Goal: Task Accomplishment & Management: Manage account settings

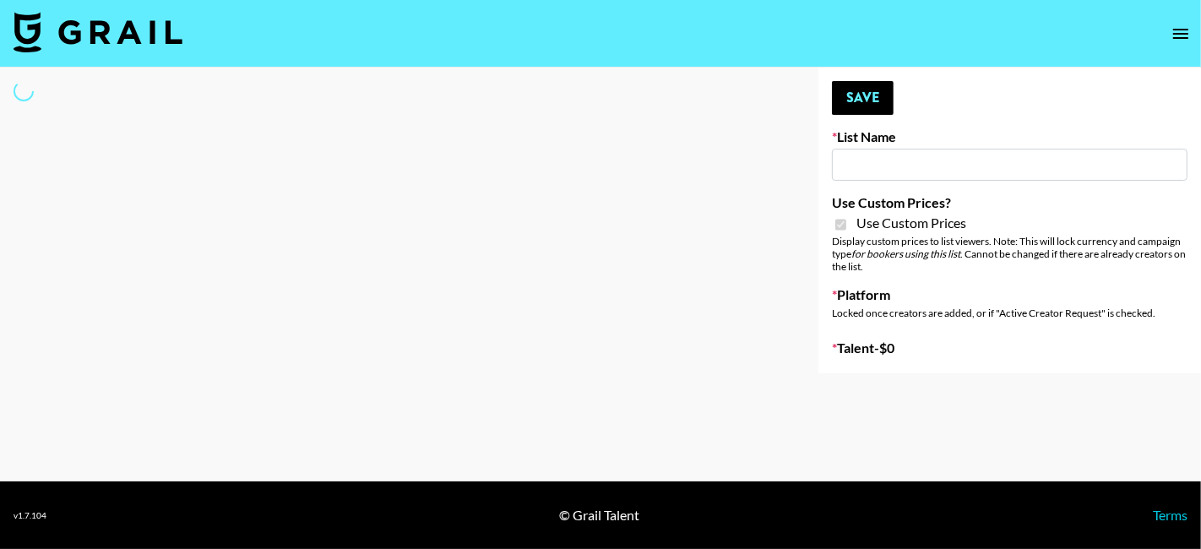
type input "App Install"
checkbox input "true"
select select "Brand"
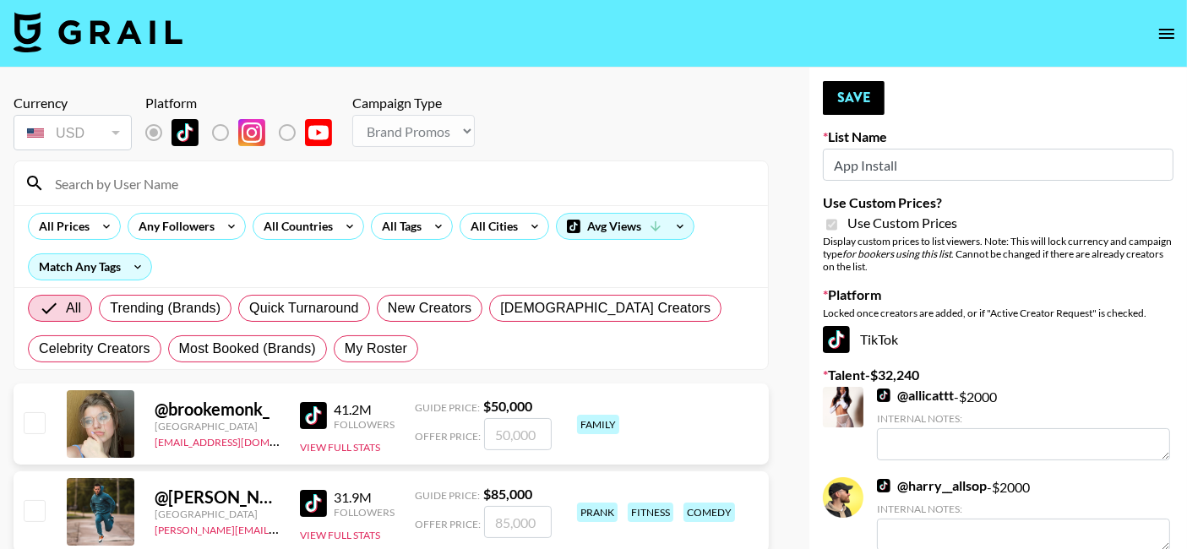
click at [1163, 34] on icon "open drawer" at bounding box center [1167, 34] width 20 height 20
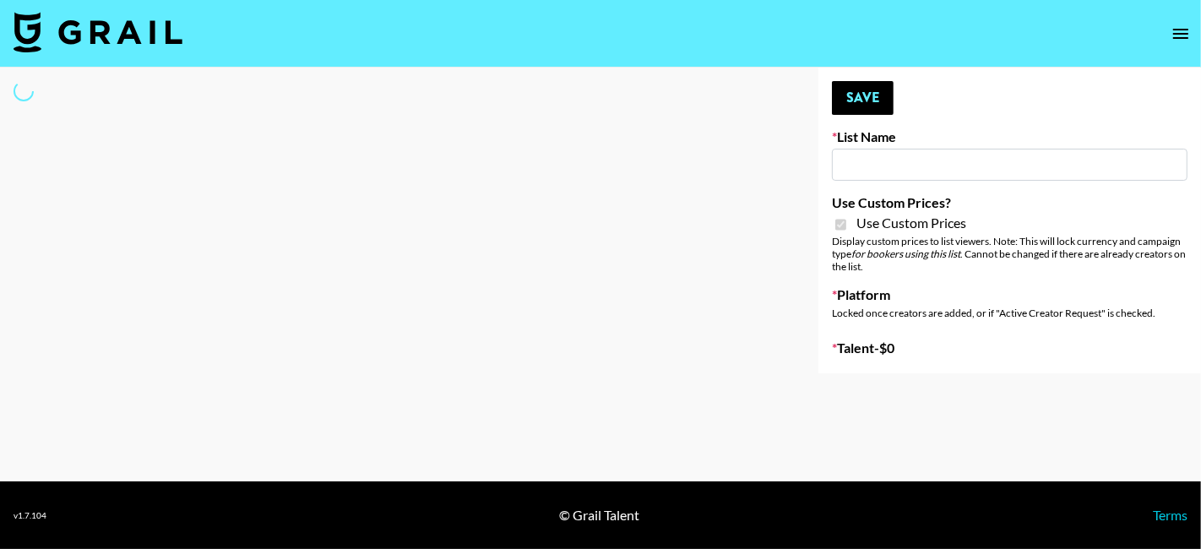
type input "Airbrush [DATE] Filters"
checkbox input "true"
select select "Brand"
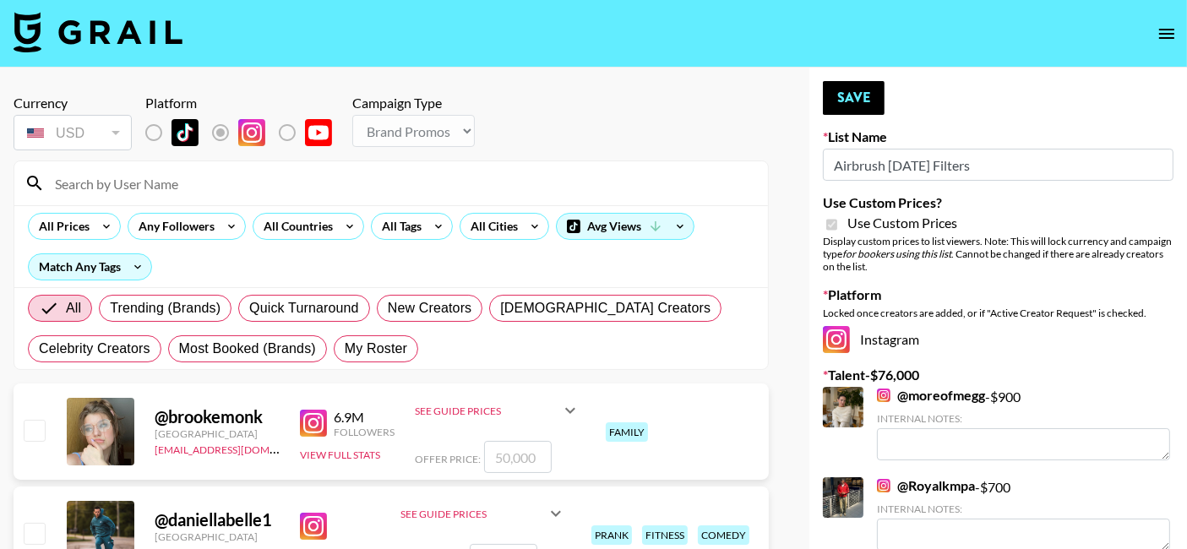
click at [299, 177] on input at bounding box center [401, 183] width 713 height 27
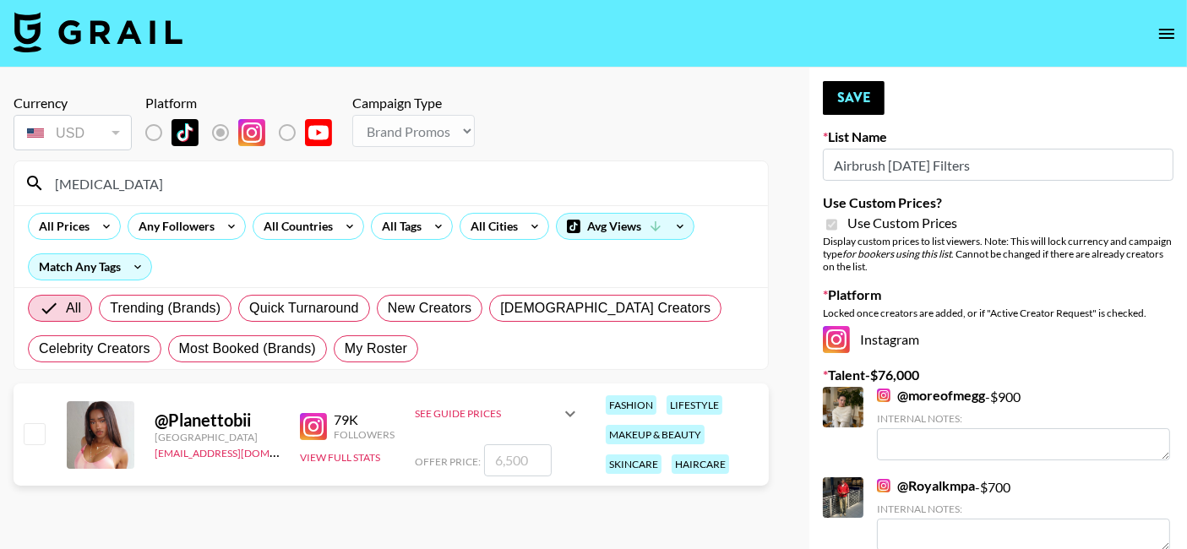
type input "[MEDICAL_DATA]"
click at [504, 465] on input "number" at bounding box center [518, 460] width 68 height 32
checkbox input "true"
type input "9"
checkbox input "false"
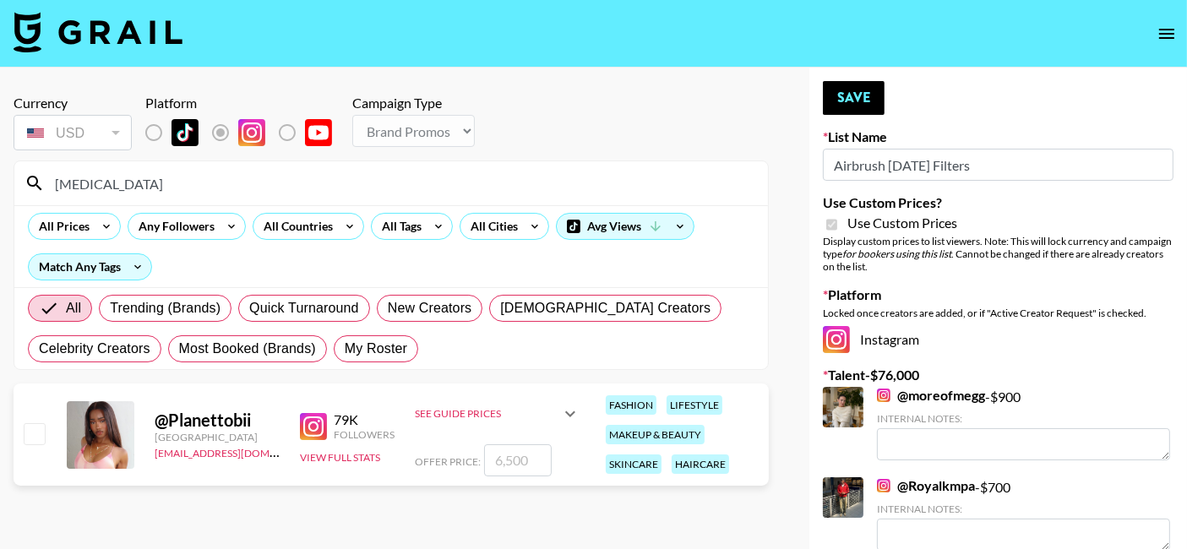
checkbox input "true"
type input "9"
checkbox input "false"
type input "1"
checkbox input "true"
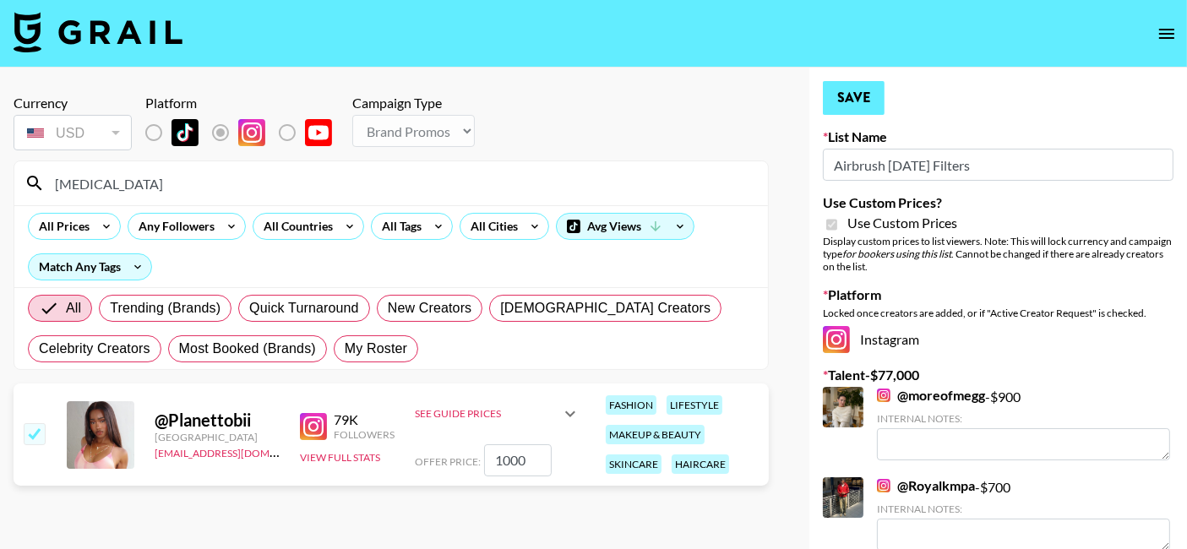
type input "1000"
click at [859, 99] on button "Save" at bounding box center [854, 98] width 62 height 34
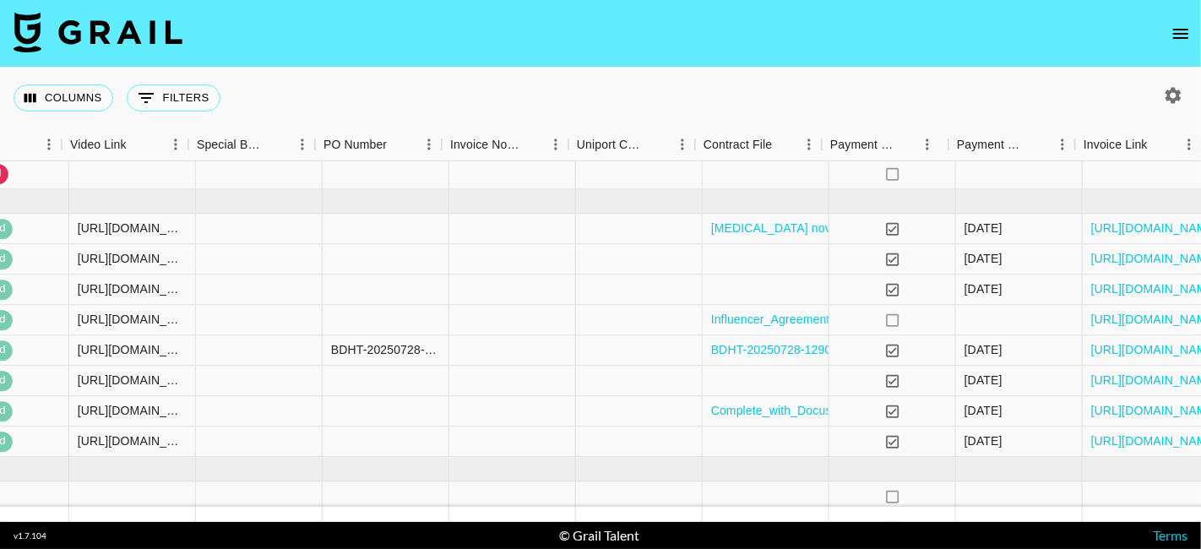
scroll to position [659, 1364]
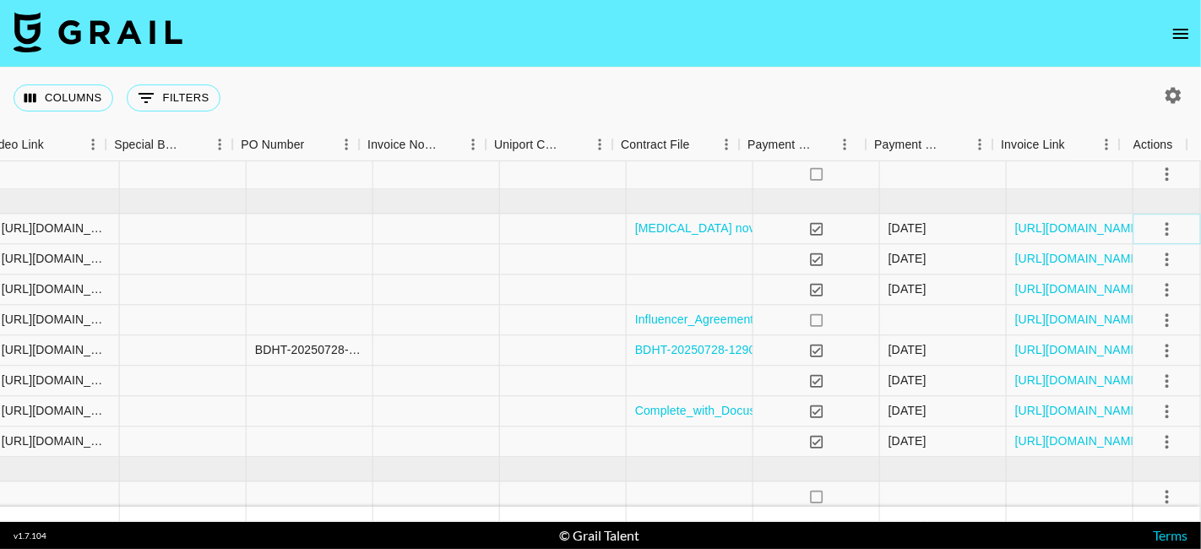
click at [1164, 235] on button "select merge strategy" at bounding box center [1167, 229] width 29 height 29
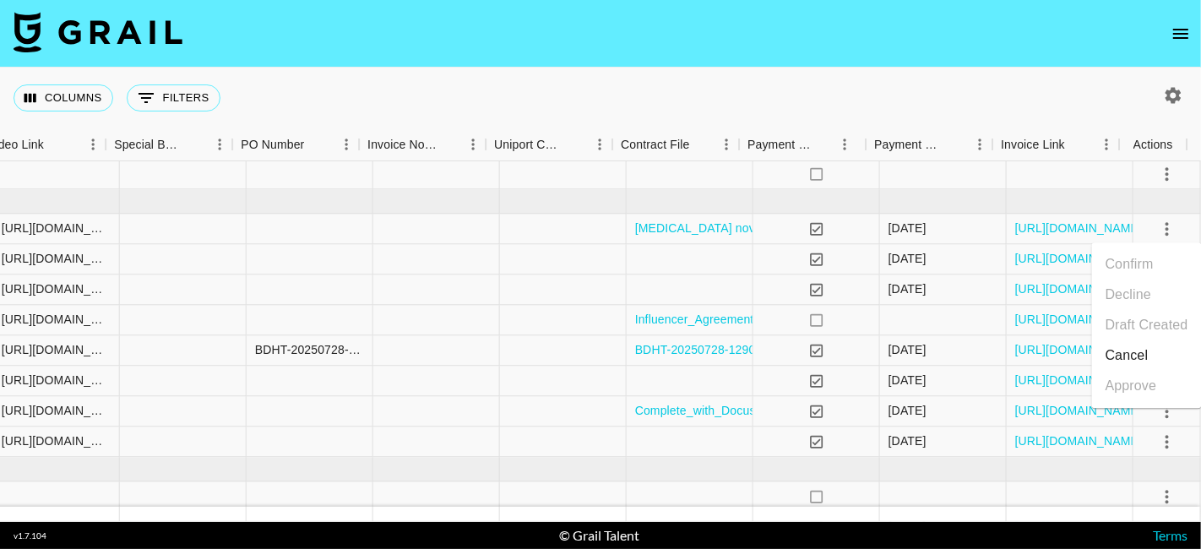
click at [1136, 365] on li "Cancel" at bounding box center [1147, 356] width 110 height 30
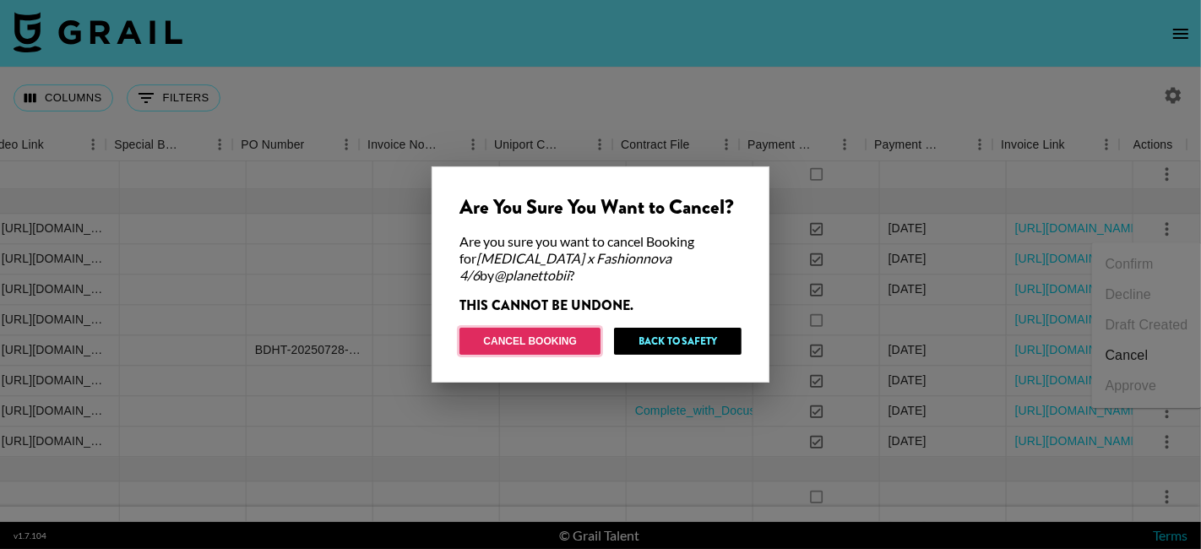
click at [545, 337] on button "Cancel Booking" at bounding box center [530, 341] width 141 height 27
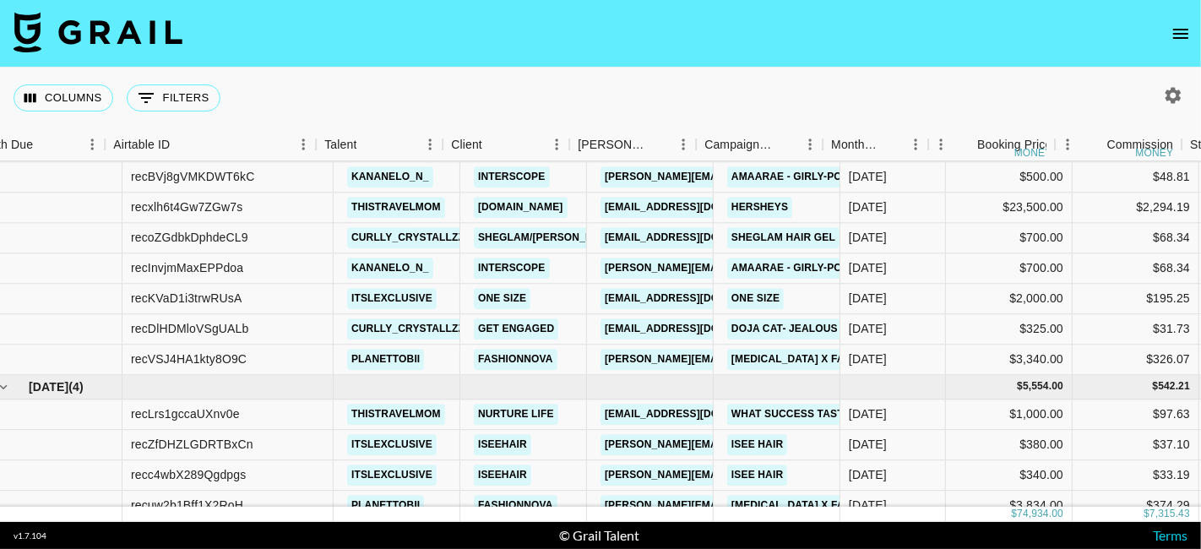
scroll to position [741, 14]
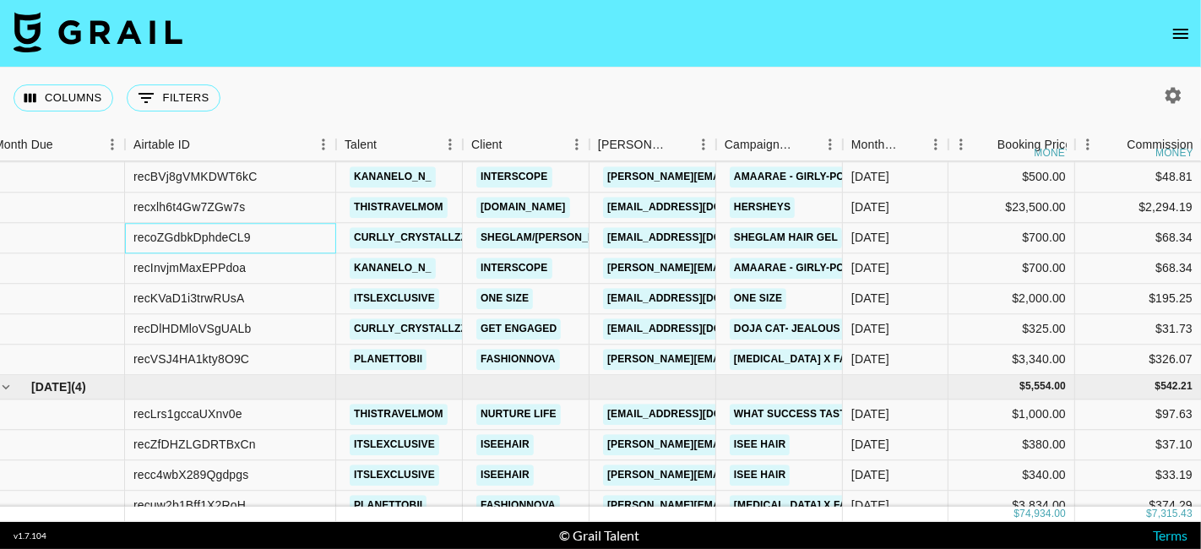
click at [135, 237] on div "recoZGdbkDphdeCL9" at bounding box center [191, 238] width 117 height 17
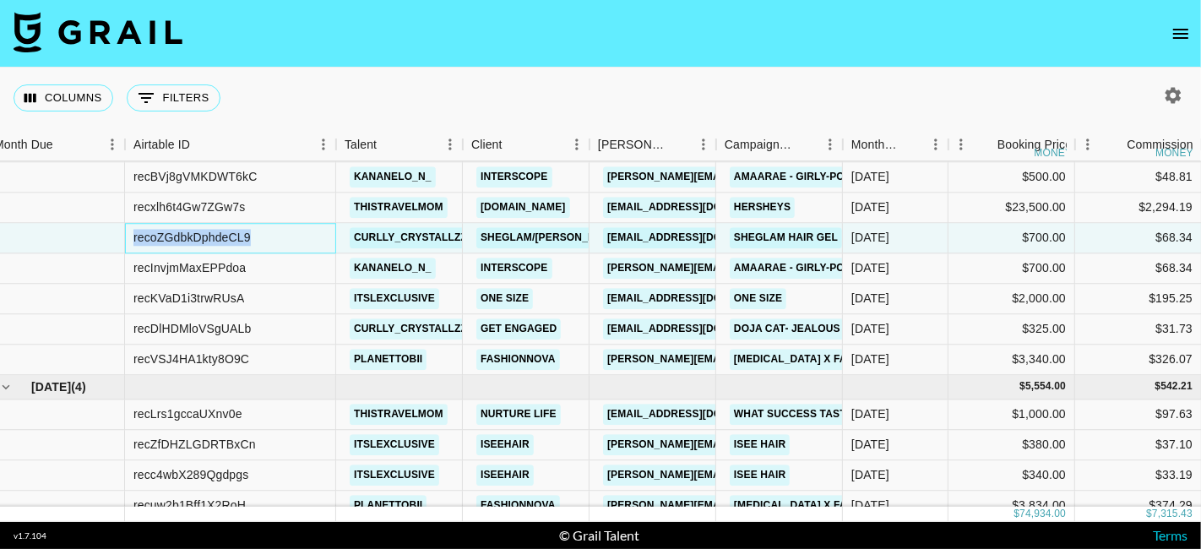
click at [135, 237] on div "recoZGdbkDphdeCL9" at bounding box center [191, 238] width 117 height 17
copy div "recoZGdbkDphdeCL9"
